Goal: Task Accomplishment & Management: Use online tool/utility

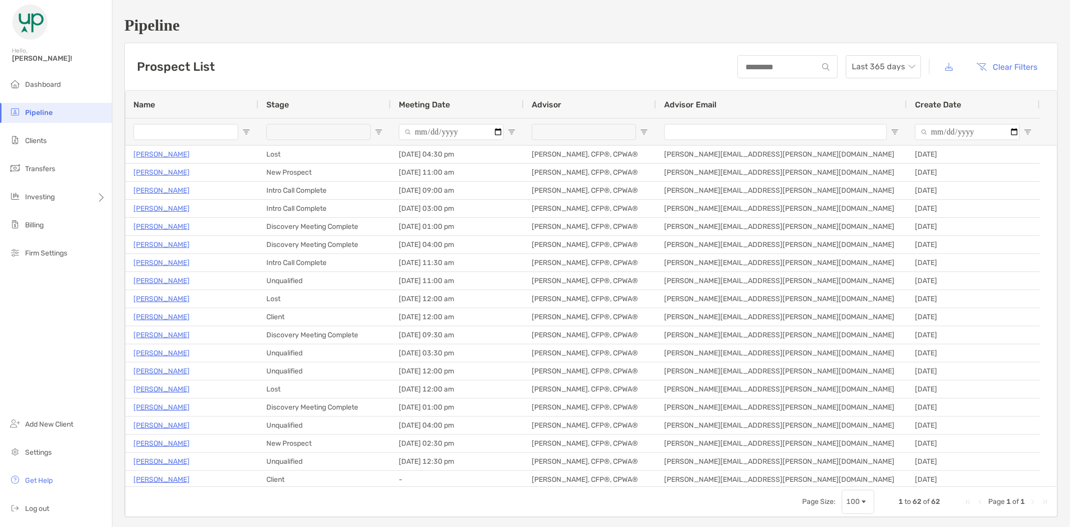
click at [153, 133] on input "Name Filter Input" at bounding box center [185, 132] width 105 height 16
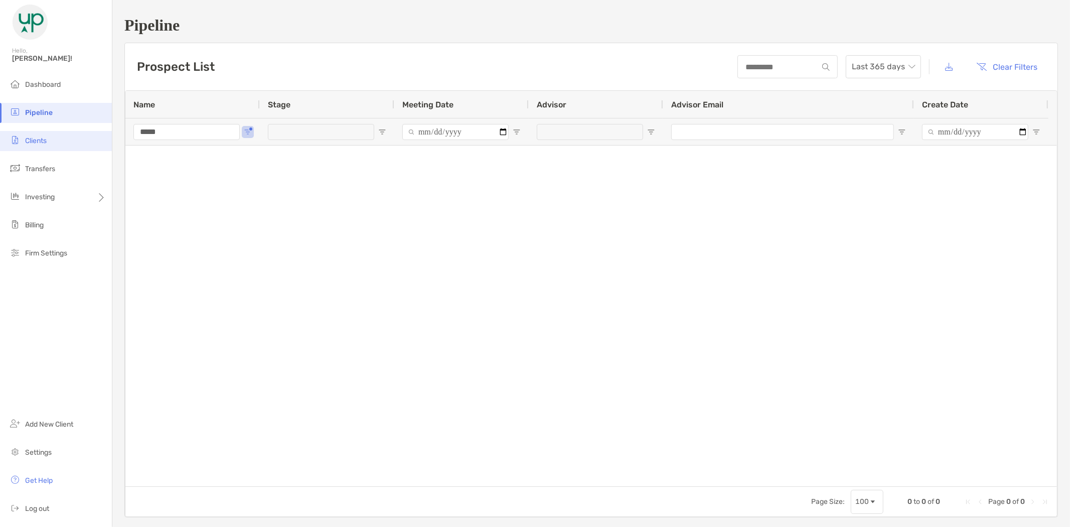
type input "*****"
click at [49, 141] on li "Clients" at bounding box center [56, 141] width 112 height 20
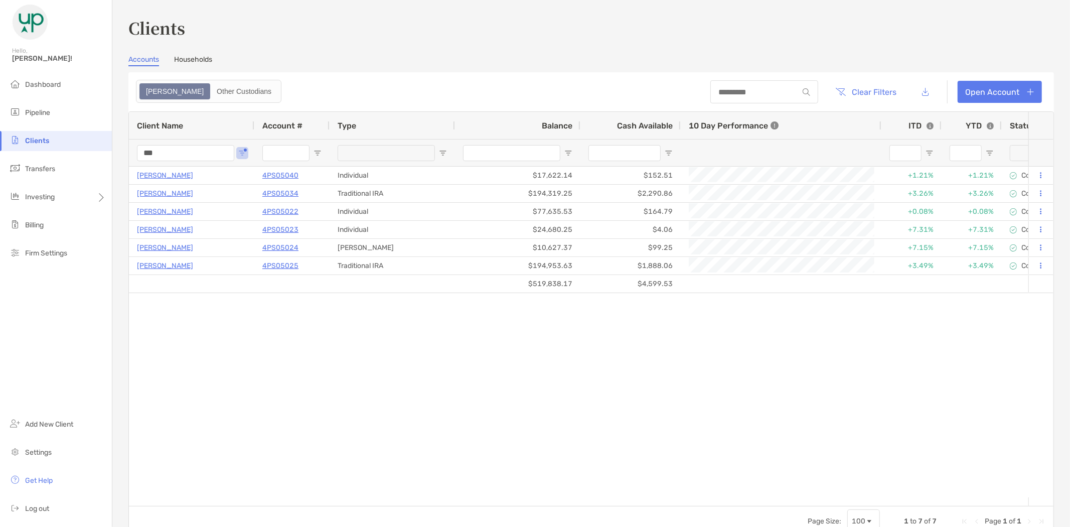
click at [113, 151] on div "Clients Accounts Households Zoe Other Custodians Clear Filters Open Account 1 t…" at bounding box center [590, 263] width 957 height 527
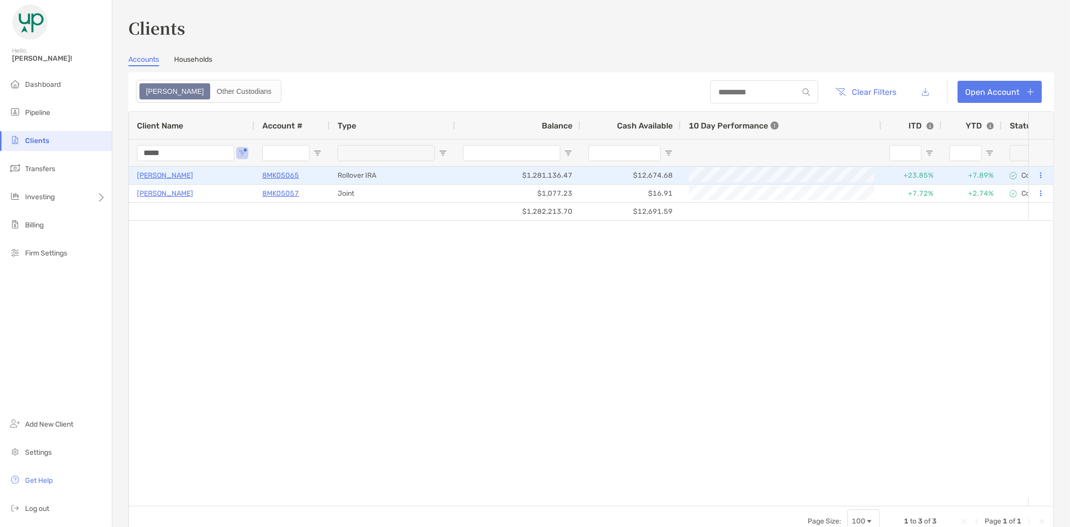
type input "*****"
click at [158, 174] on p "Jeffrey Jones" at bounding box center [165, 175] width 56 height 13
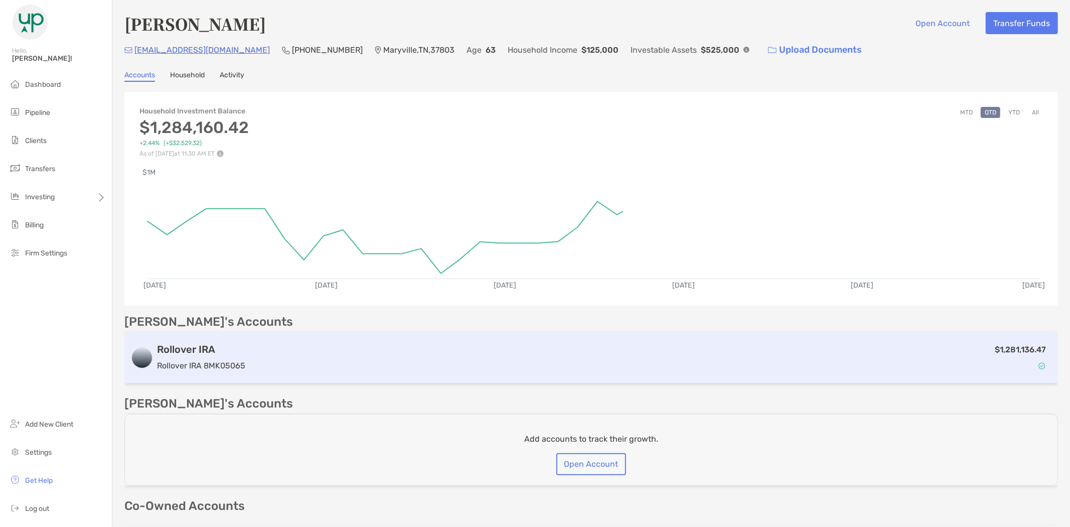
click at [204, 352] on h3 "Rollover IRA" at bounding box center [201, 349] width 88 height 12
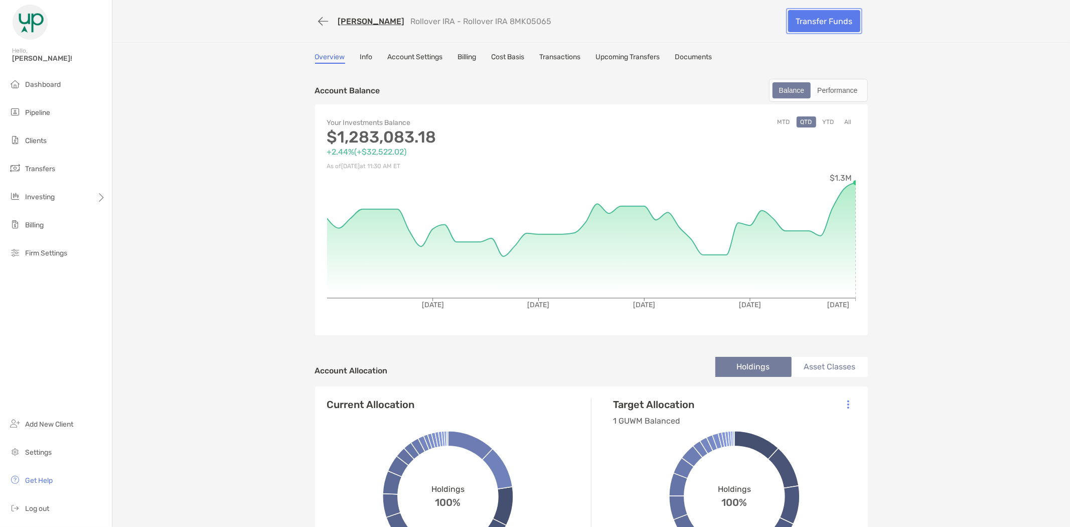
click at [809, 22] on link "Transfer Funds" at bounding box center [824, 21] width 72 height 22
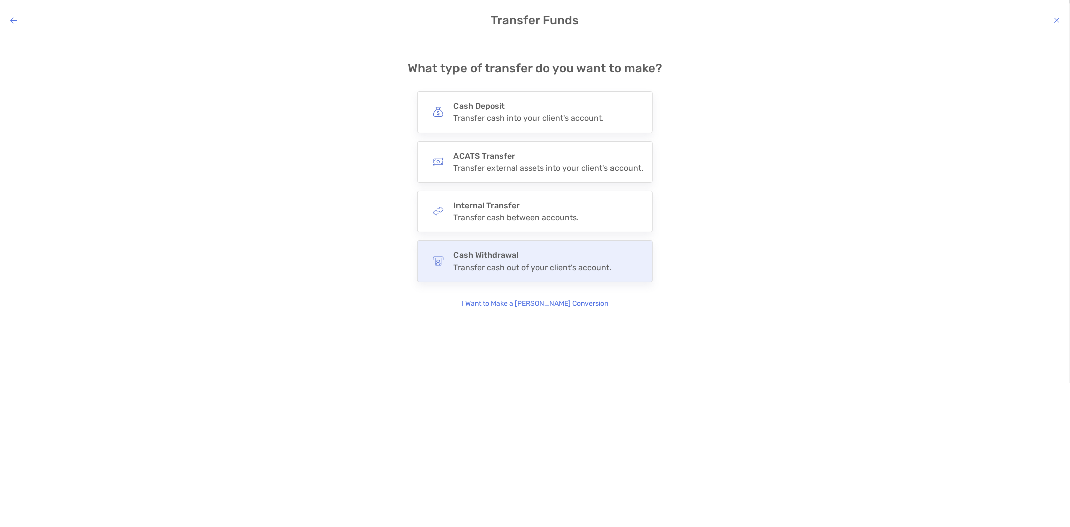
click at [541, 261] on div "Cash Withdrawal Transfer cash out of your client's account." at bounding box center [532, 261] width 158 height 22
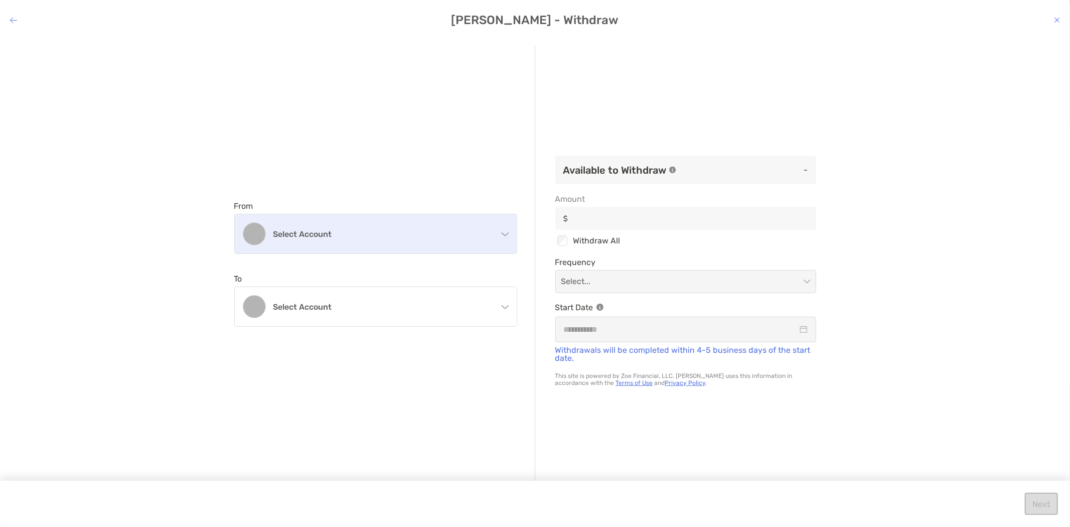
click at [354, 234] on h4 "Select account" at bounding box center [381, 234] width 217 height 10
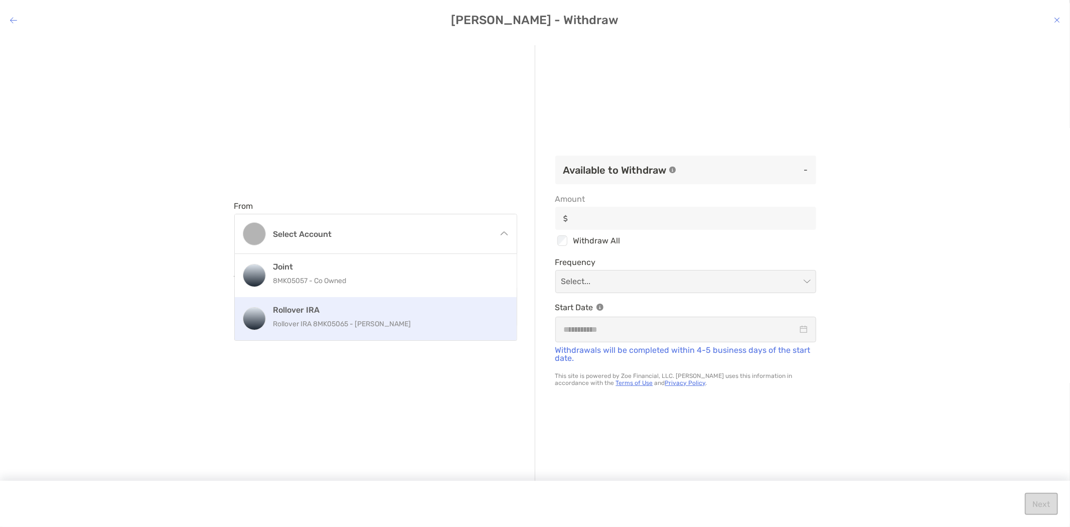
click at [316, 312] on h4 "Rollover IRA" at bounding box center [386, 310] width 226 height 10
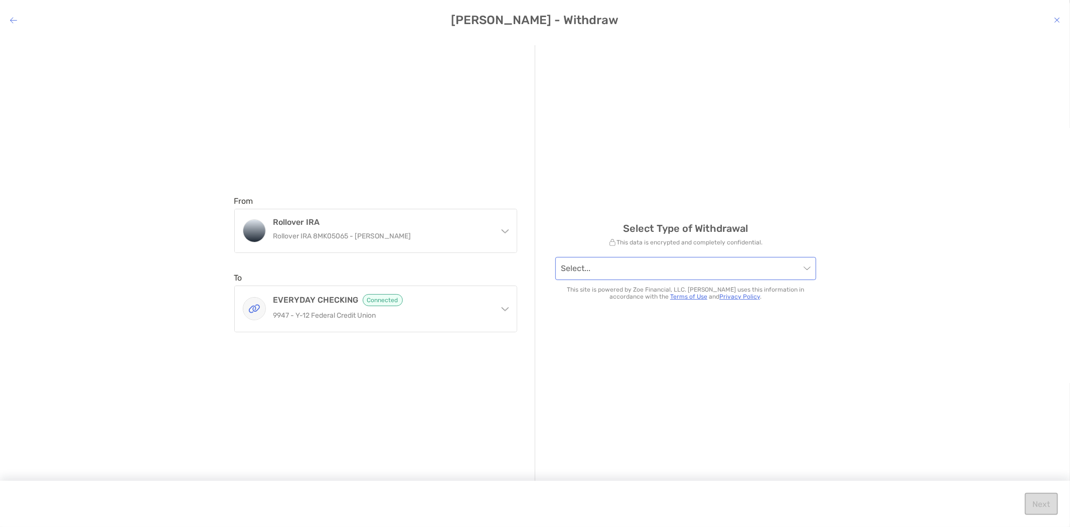
click at [624, 269] on input "modal" at bounding box center [680, 268] width 239 height 22
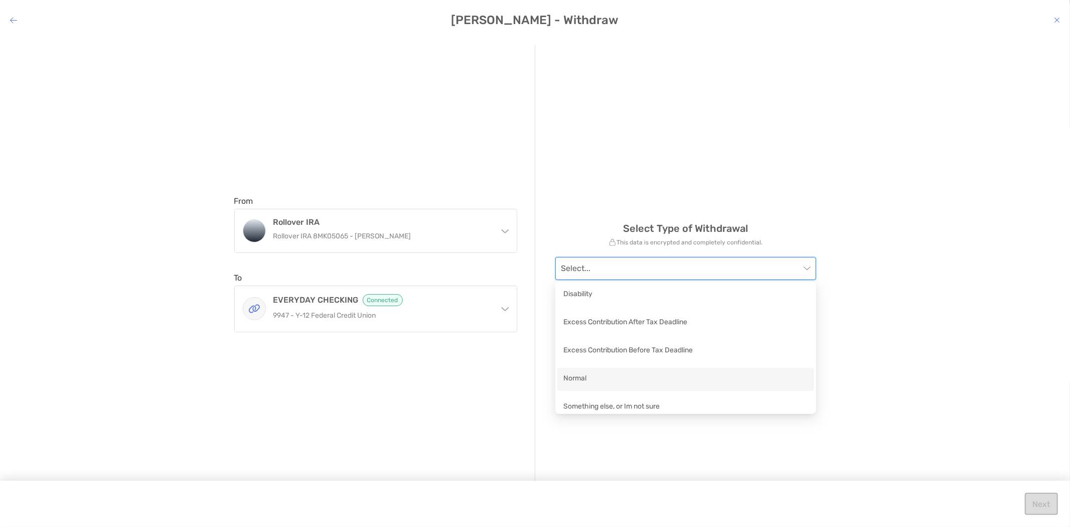
click at [593, 379] on div "Normal" at bounding box center [685, 379] width 245 height 13
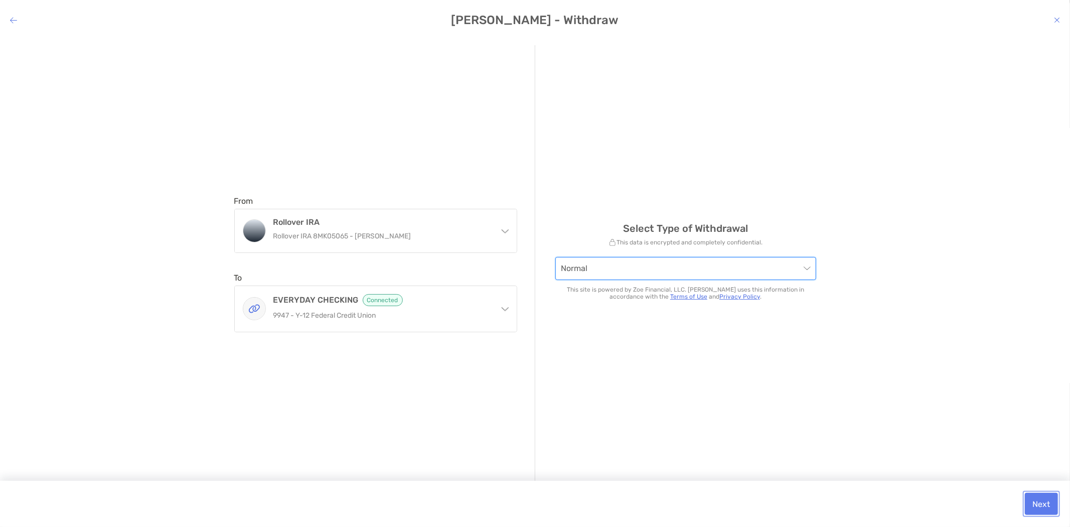
click at [1046, 502] on button "Next" at bounding box center [1041, 503] width 33 height 22
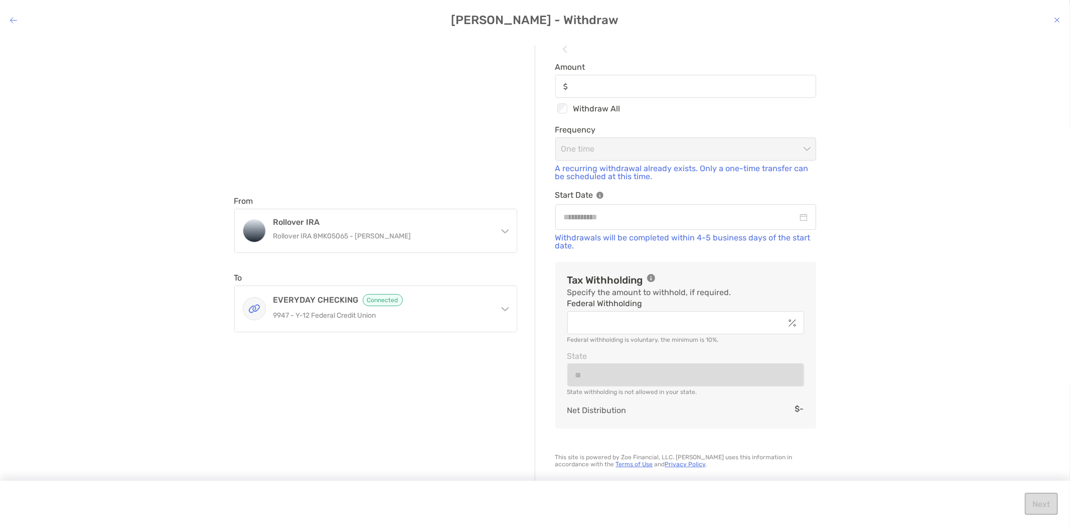
scroll to position [77, 0]
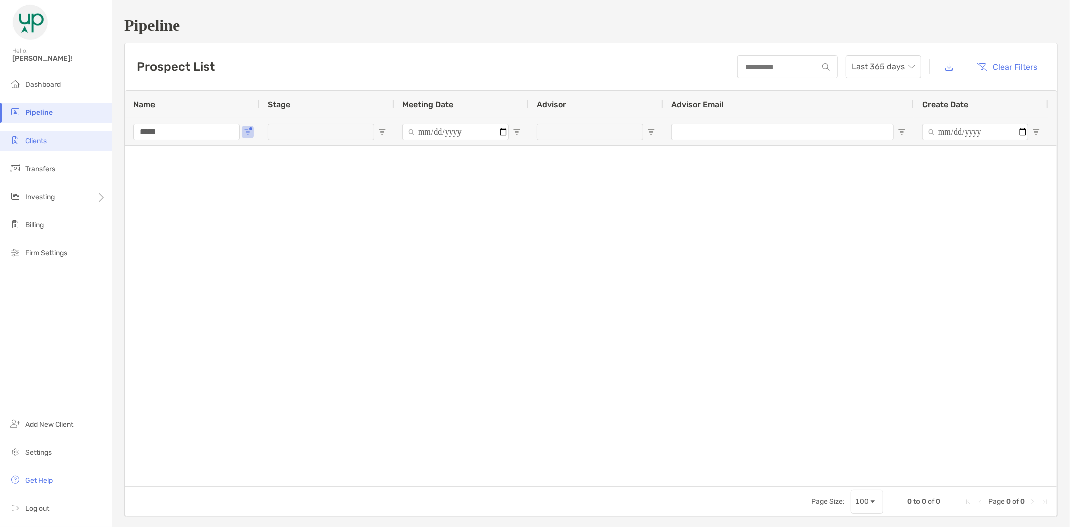
drag, startPoint x: 174, startPoint y: 132, endPoint x: 91, endPoint y: 136, distance: 82.8
click at [101, 134] on div "Pipeline Hello, Brad! Dashboard Pipeline Clients Transfers Investing Billing Fi…" at bounding box center [535, 263] width 1070 height 527
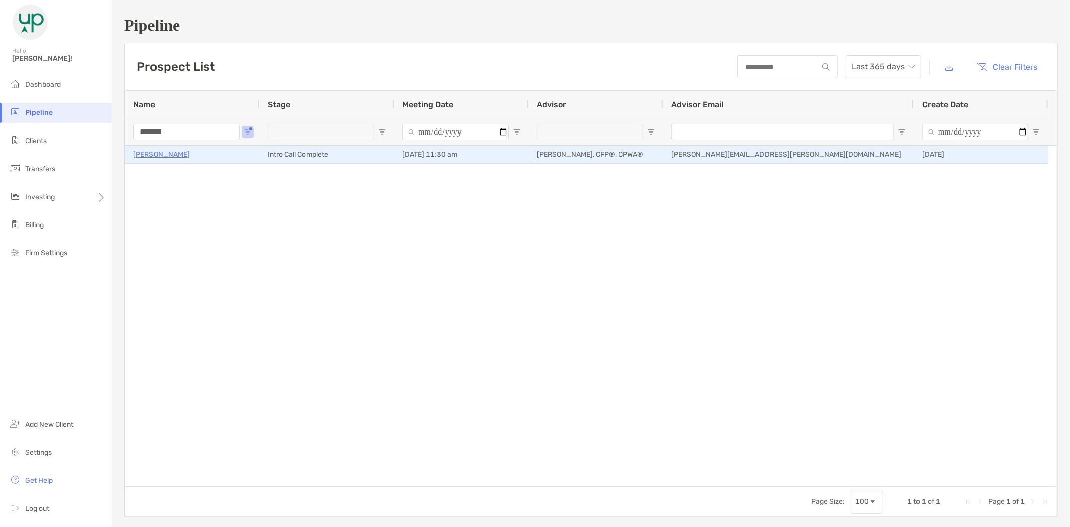
type input "*******"
click at [164, 149] on p "[PERSON_NAME]" at bounding box center [161, 154] width 56 height 13
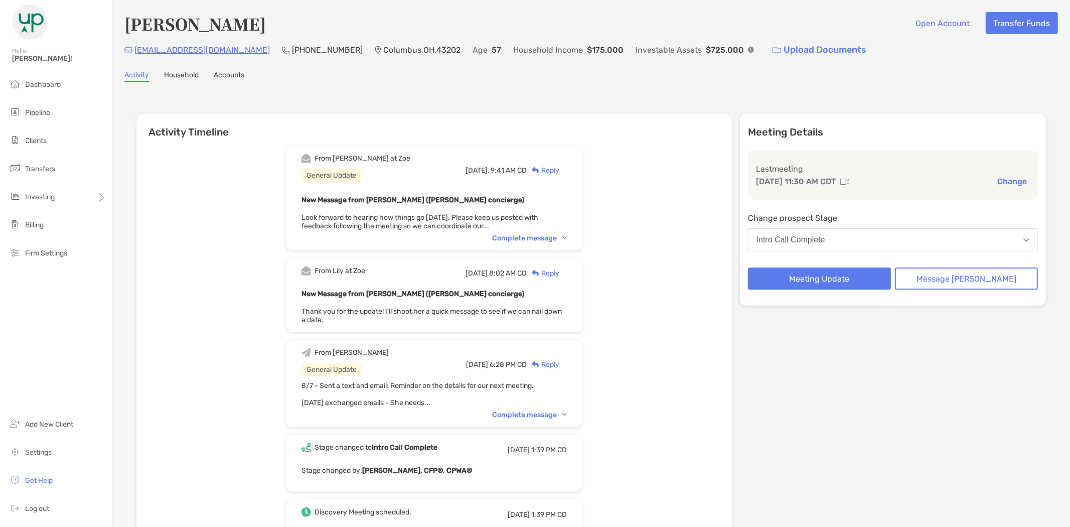
click at [530, 410] on div "Complete message" at bounding box center [529, 414] width 75 height 9
